Goal: Information Seeking & Learning: Learn about a topic

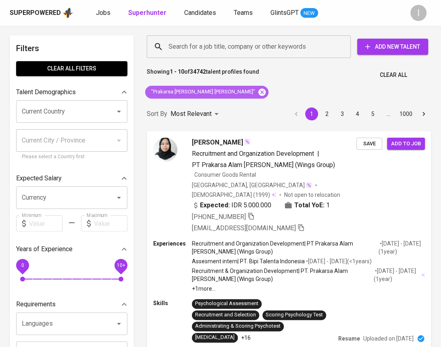
click at [258, 90] on icon at bounding box center [261, 91] width 7 height 7
click at [236, 45] on input "Search for a job title, company or other keywords" at bounding box center [250, 46] width 168 height 15
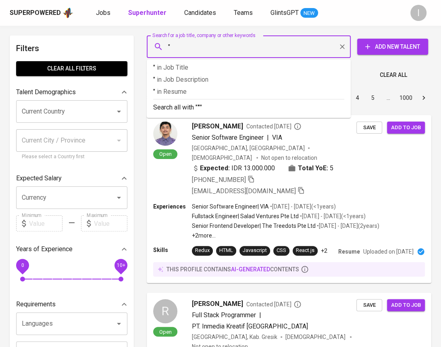
paste input "Prakarsalanggeng Majubersama"
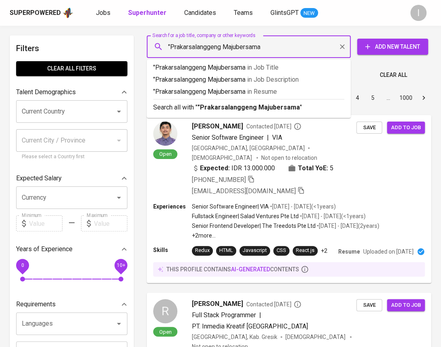
type input ""Prakarsalanggeng Majubersama""
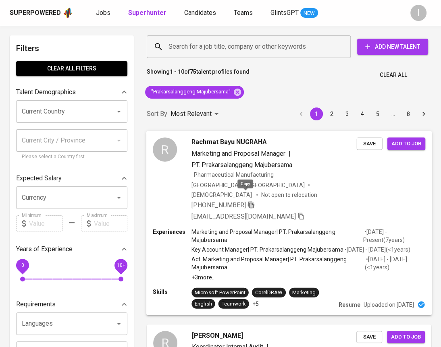
click at [247, 201] on icon "button" at bounding box center [250, 204] width 7 height 7
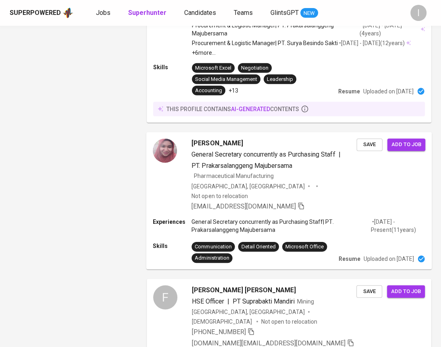
scroll to position [1068, 0]
